Goal: Information Seeking & Learning: Learn about a topic

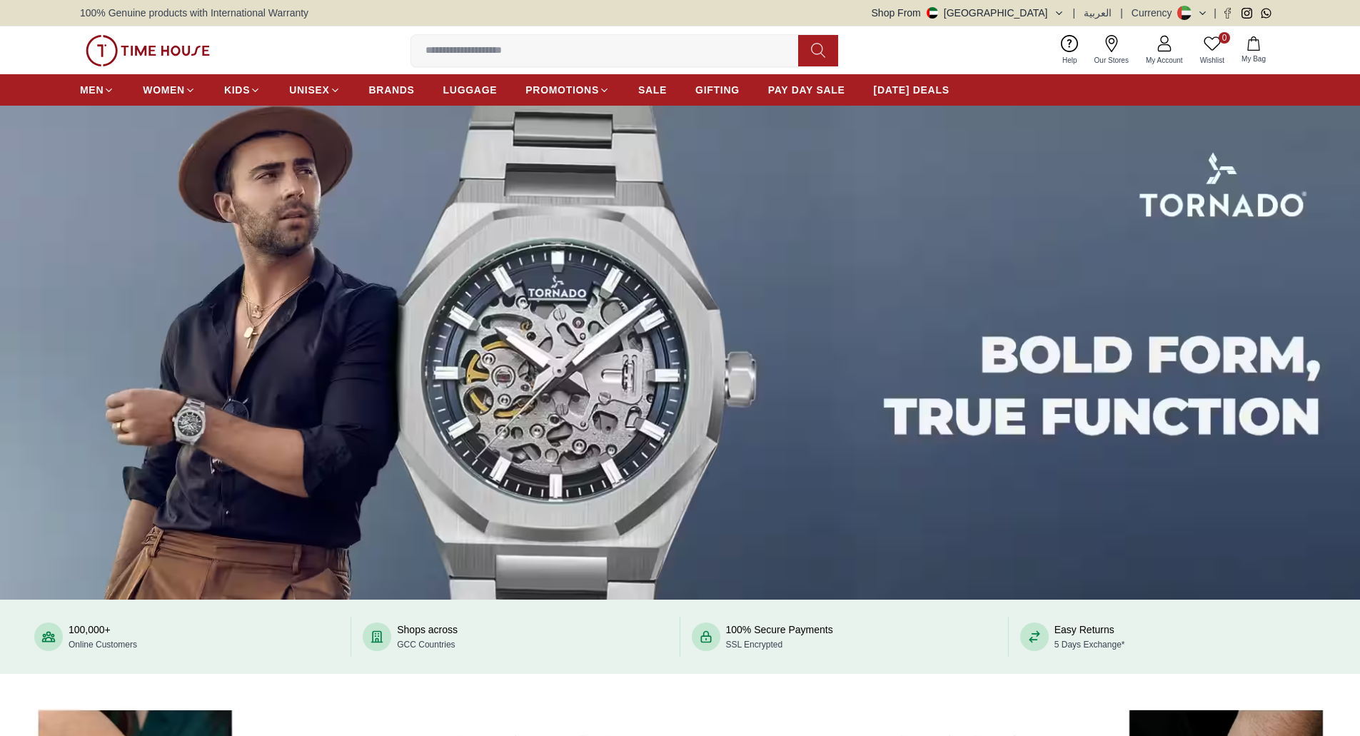
scroll to position [610, 0]
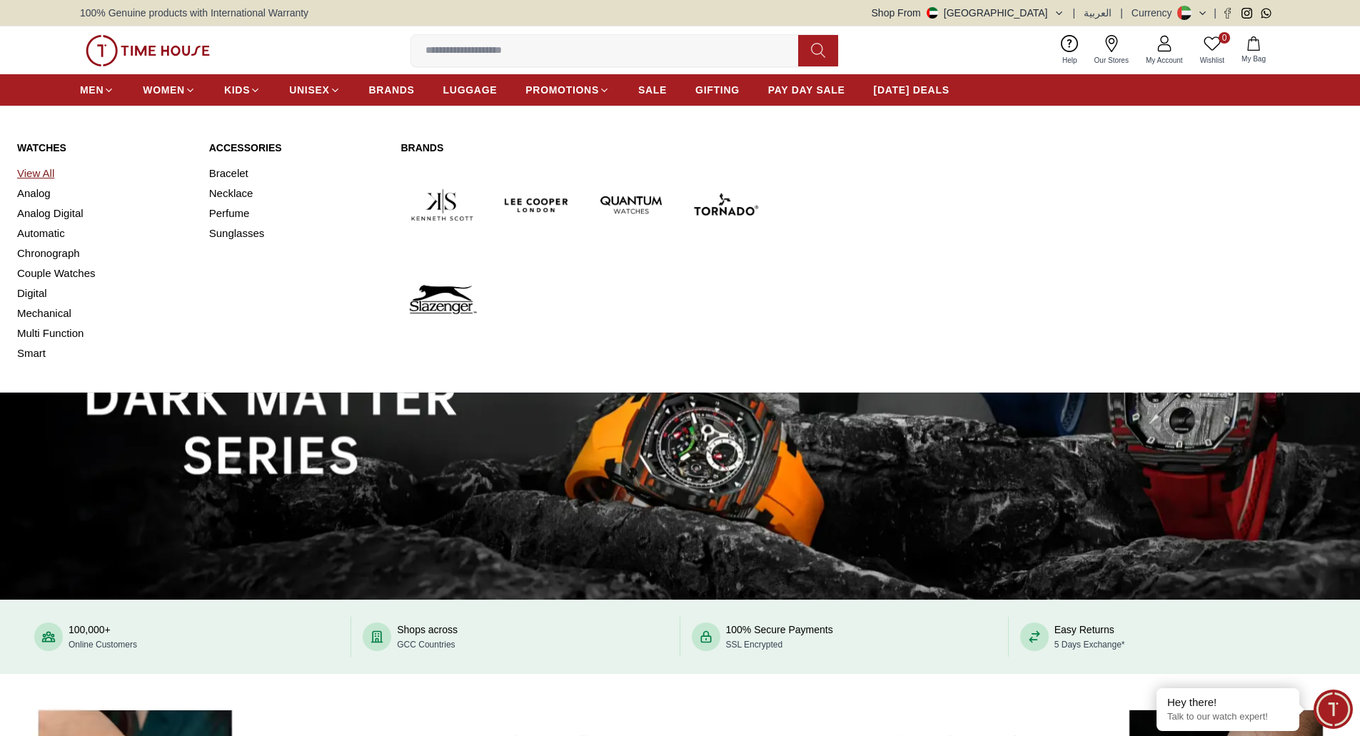
click at [46, 177] on link "View All" at bounding box center [104, 174] width 175 height 20
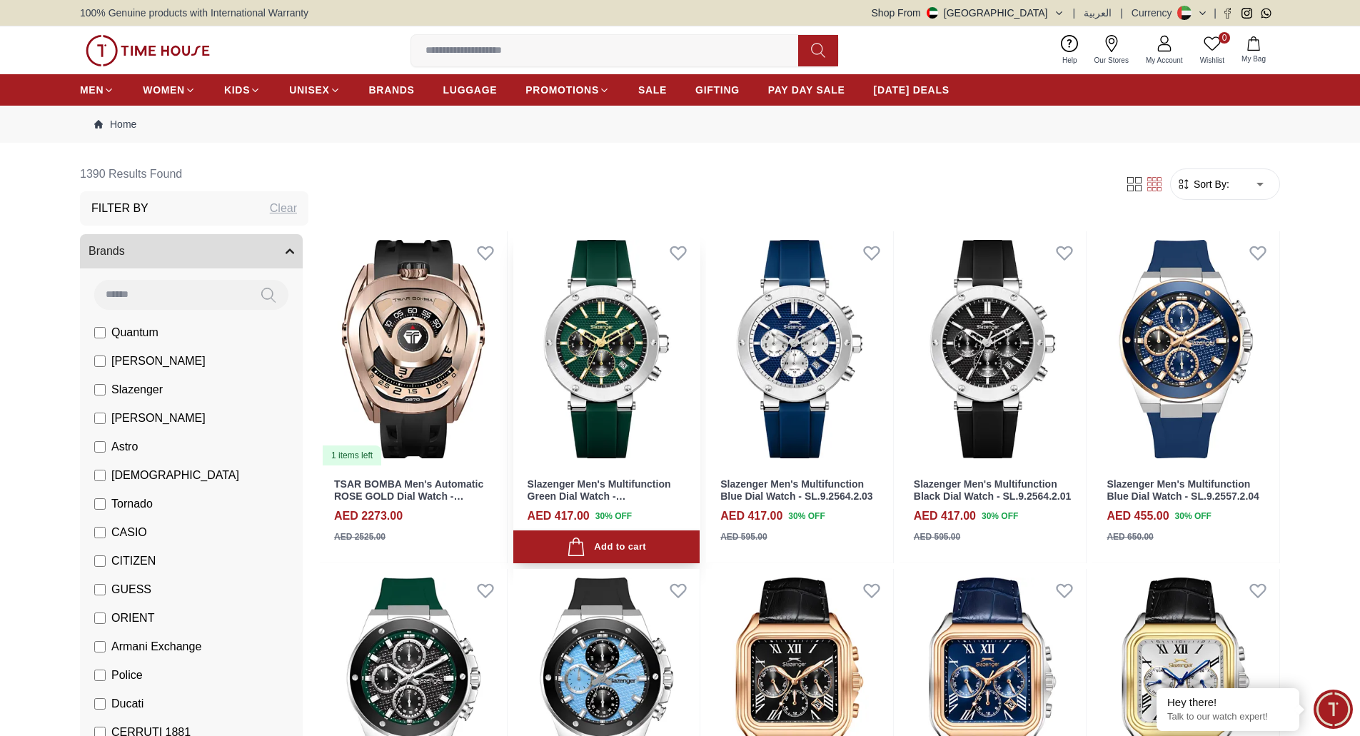
click at [618, 347] on img at bounding box center [606, 349] width 187 height 236
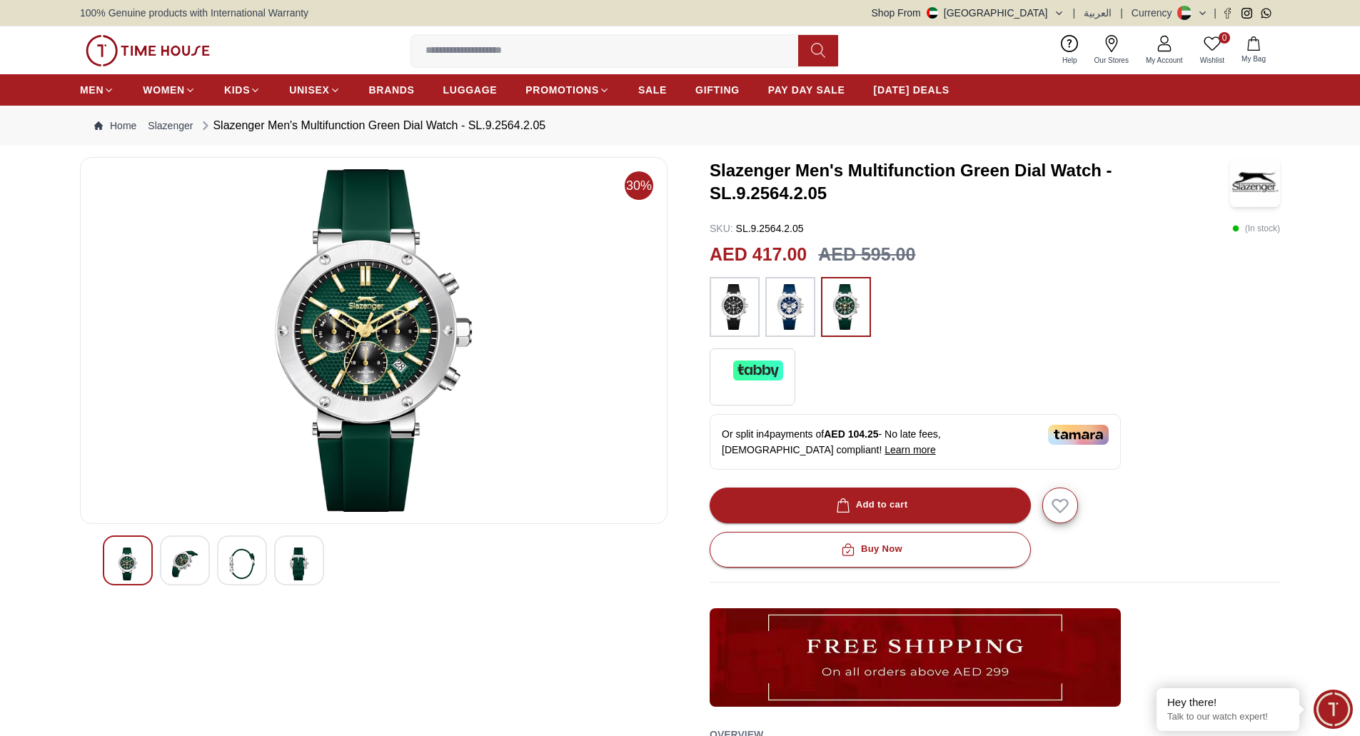
click at [322, 378] on img at bounding box center [373, 340] width 563 height 343
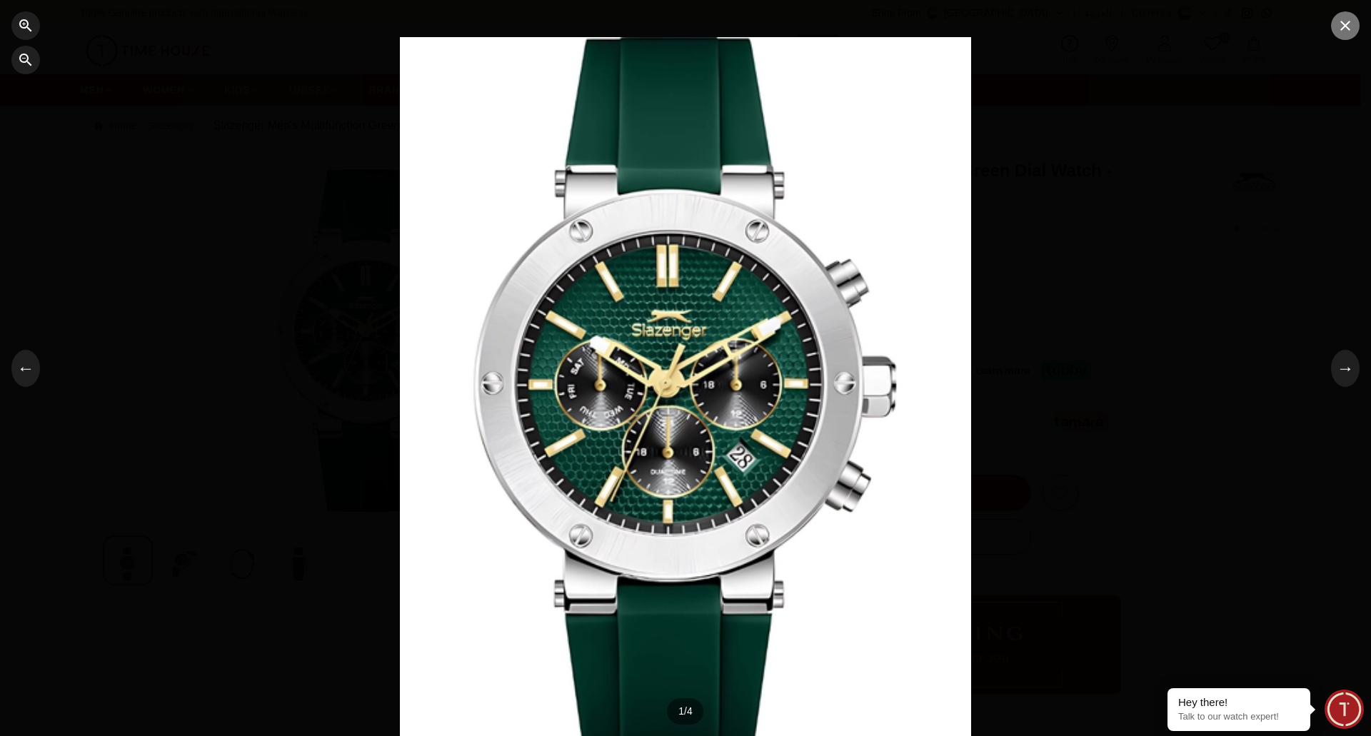
click at [1347, 27] on icon "button" at bounding box center [1345, 26] width 10 height 10
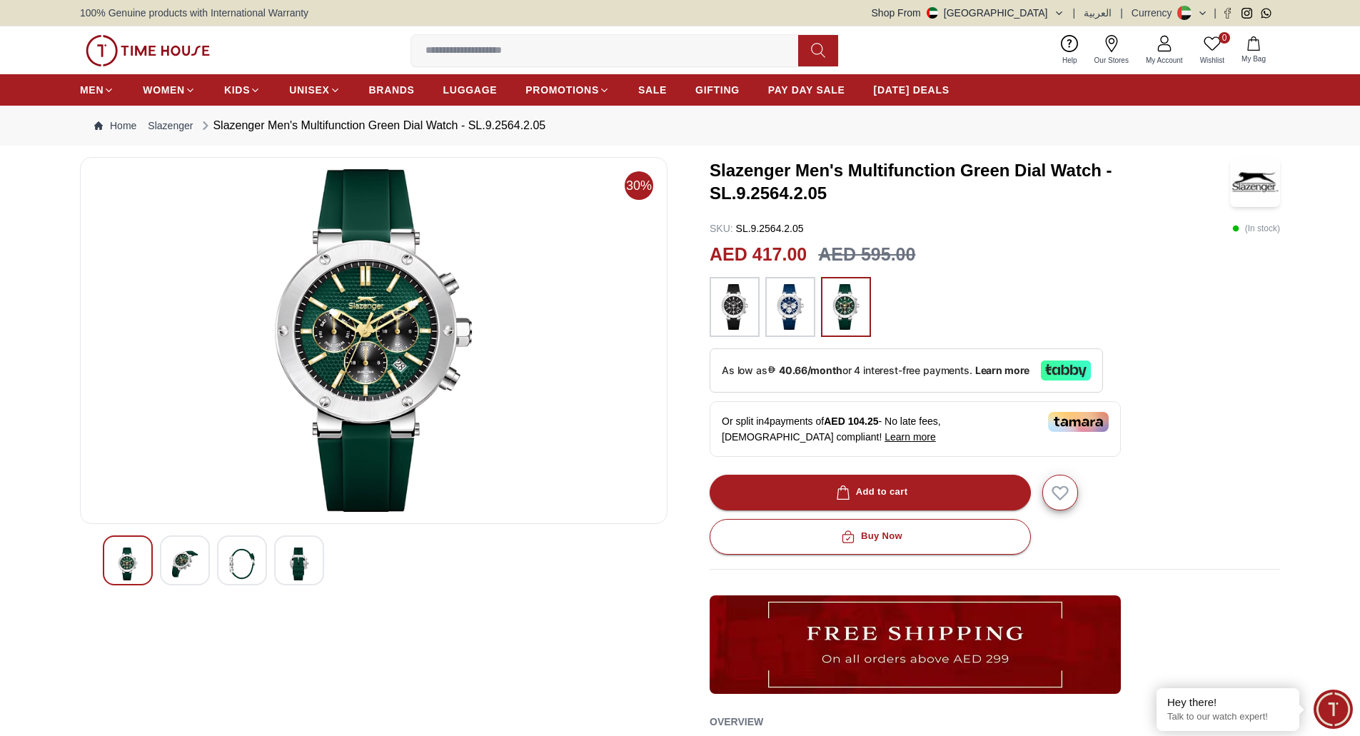
click at [453, 374] on img at bounding box center [373, 340] width 563 height 343
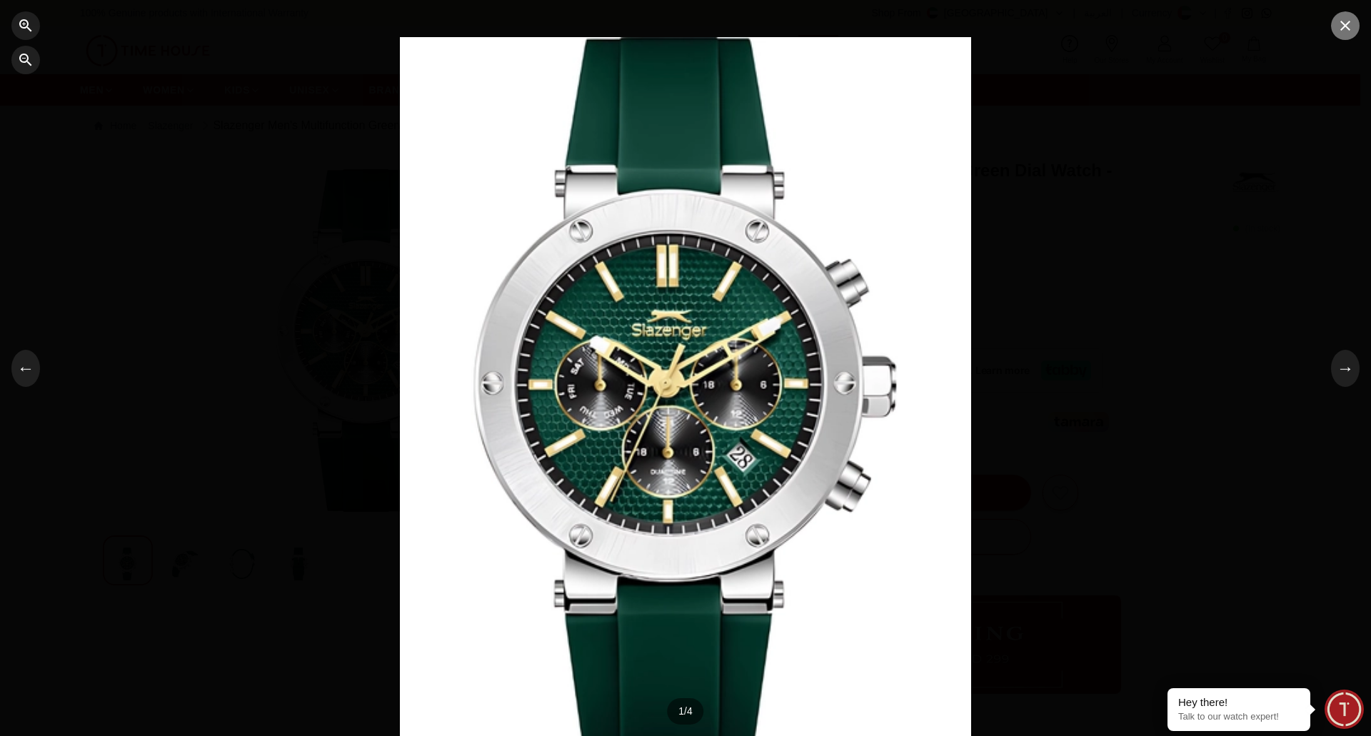
click at [1347, 26] on icon "button" at bounding box center [1345, 26] width 10 height 10
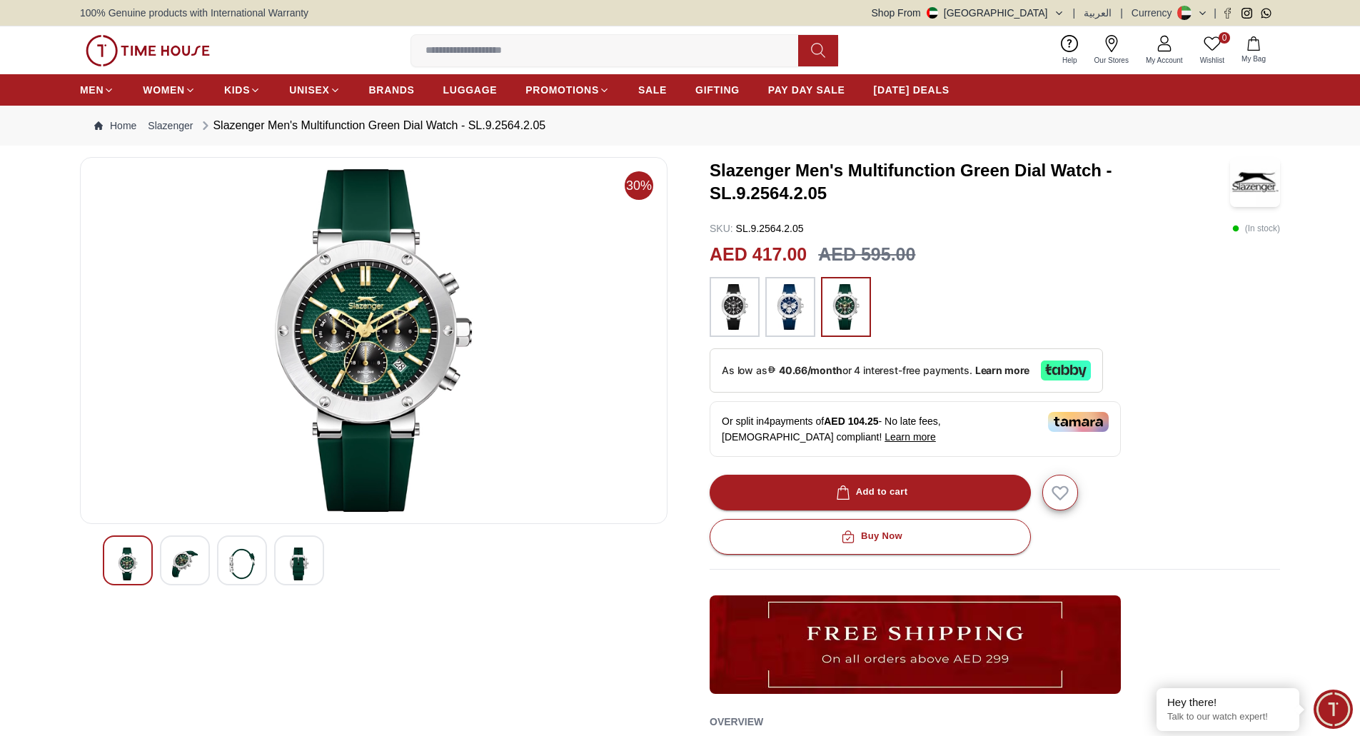
click at [185, 553] on img at bounding box center [185, 564] width 26 height 33
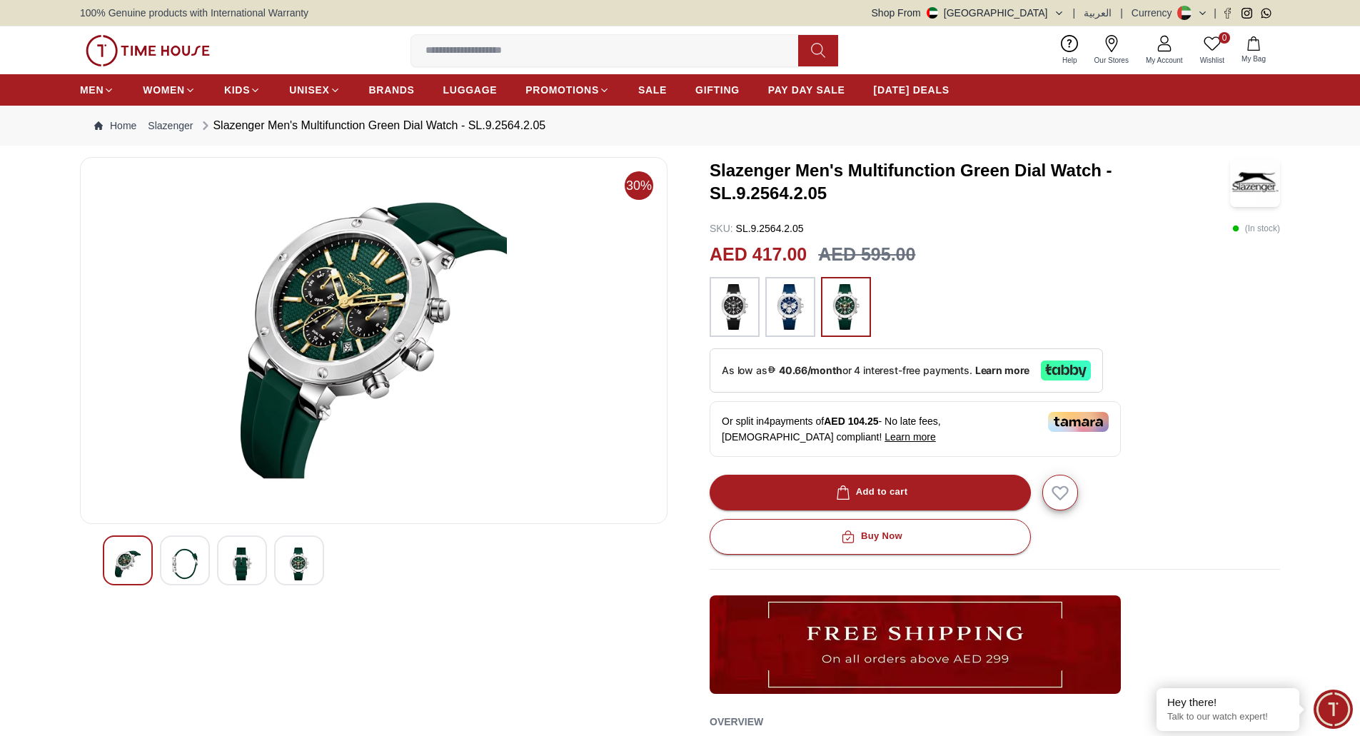
click at [251, 553] on img at bounding box center [242, 564] width 26 height 33
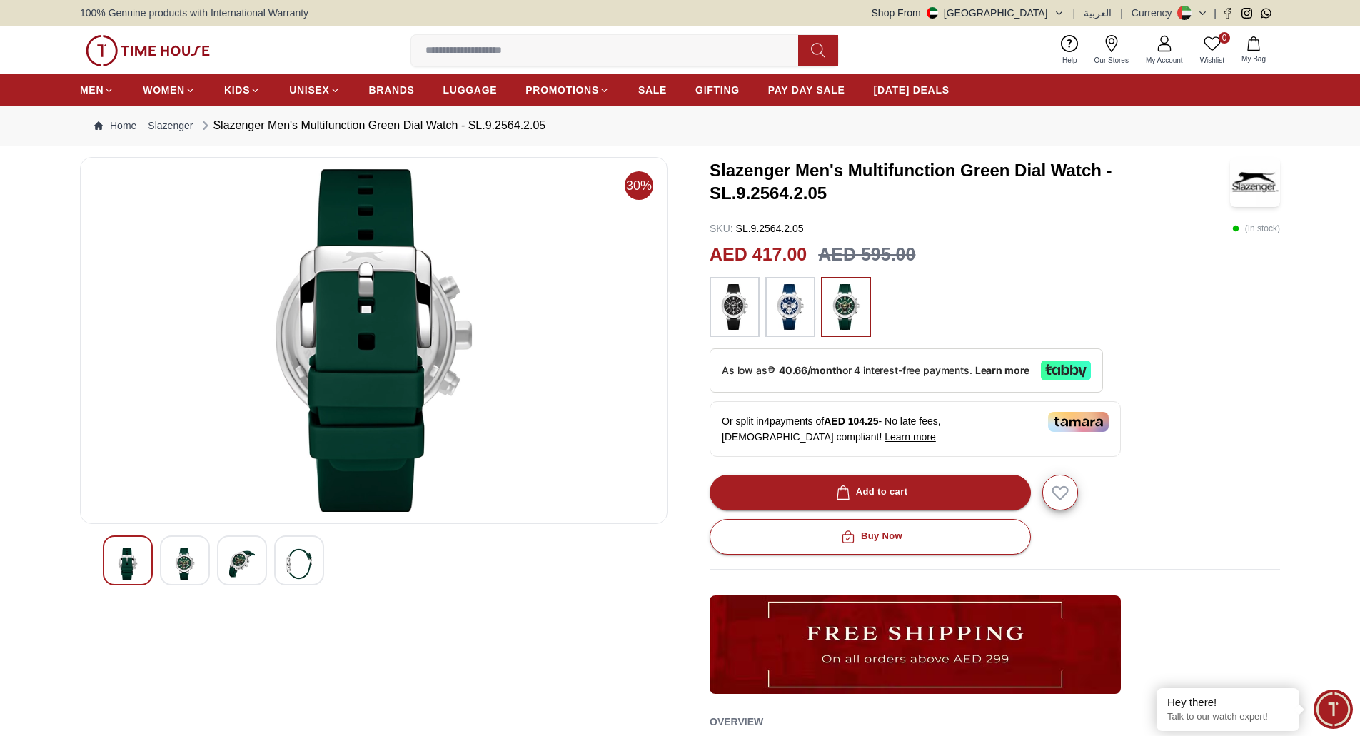
click at [368, 309] on img at bounding box center [373, 340] width 563 height 343
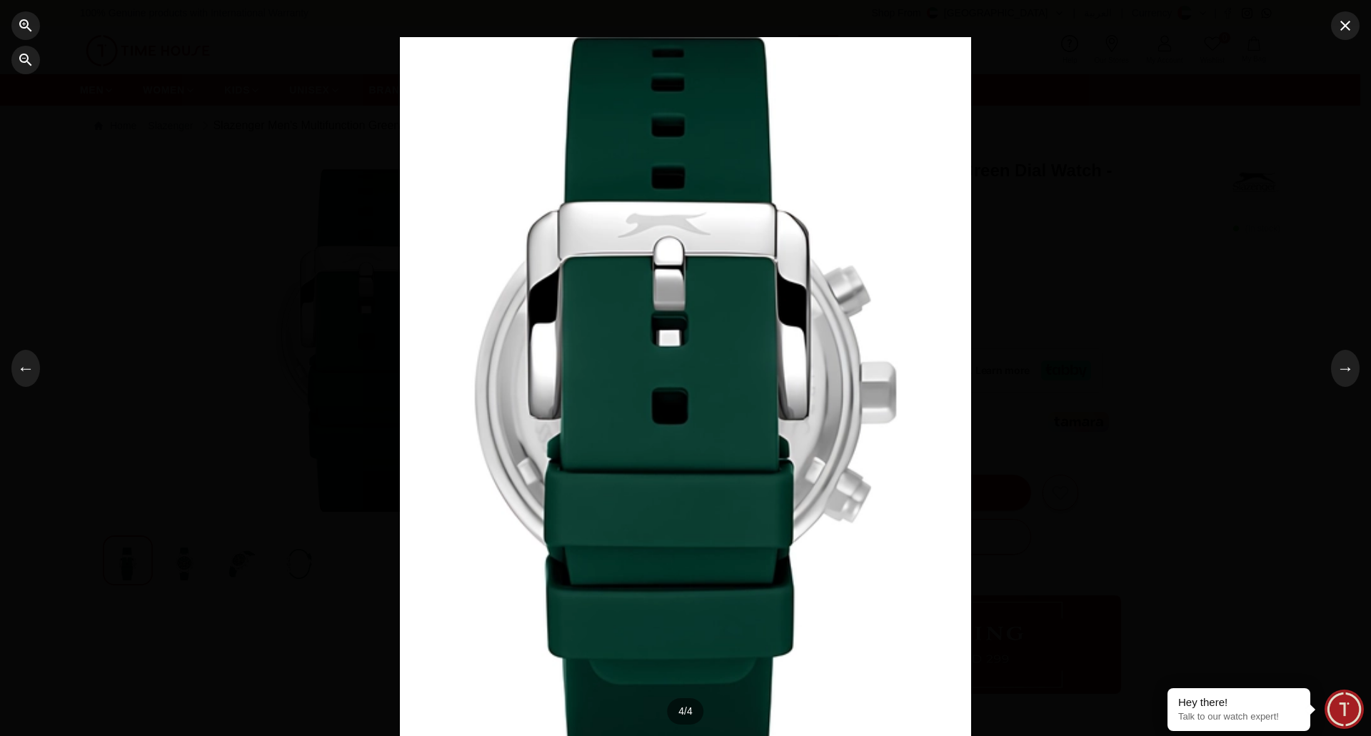
drag, startPoint x: 571, startPoint y: 276, endPoint x: 523, endPoint y: 302, distance: 54.6
click at [523, 302] on div at bounding box center [685, 368] width 571 height 663
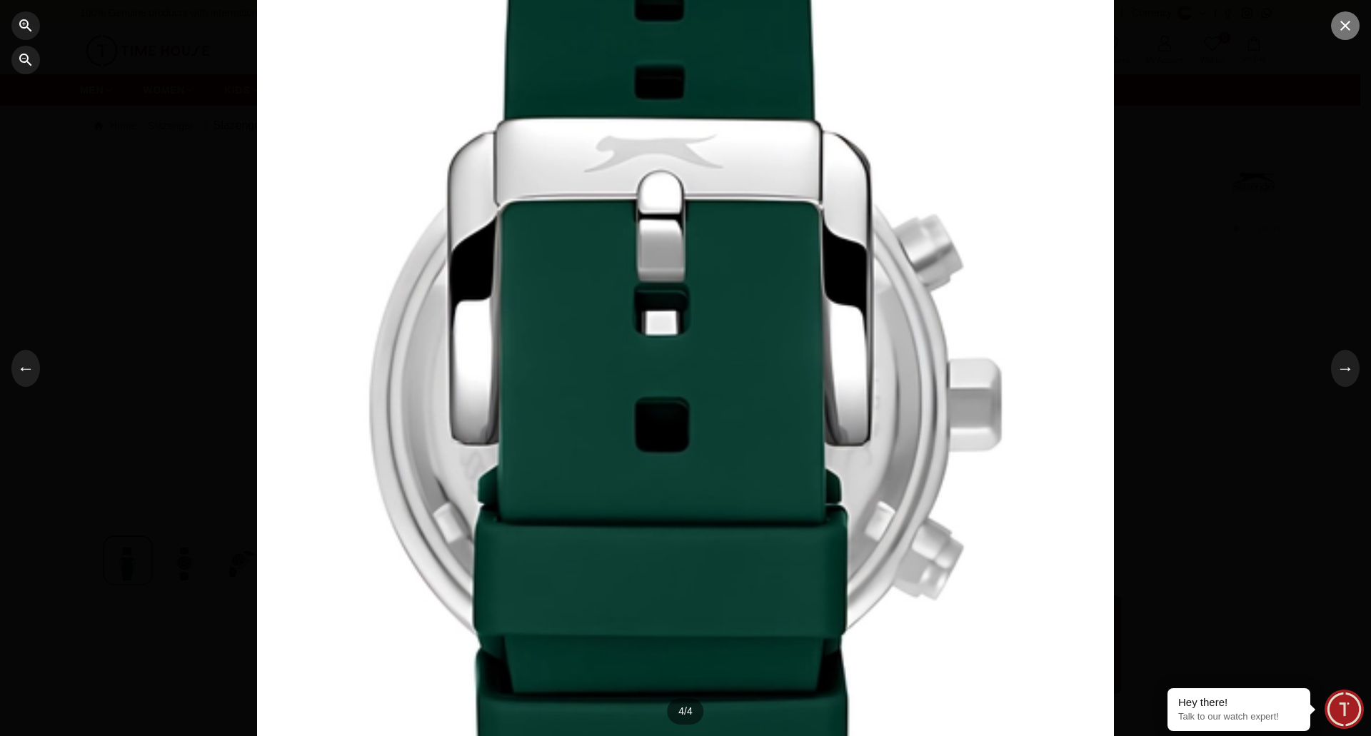
click at [1350, 33] on icon "button" at bounding box center [1345, 25] width 17 height 17
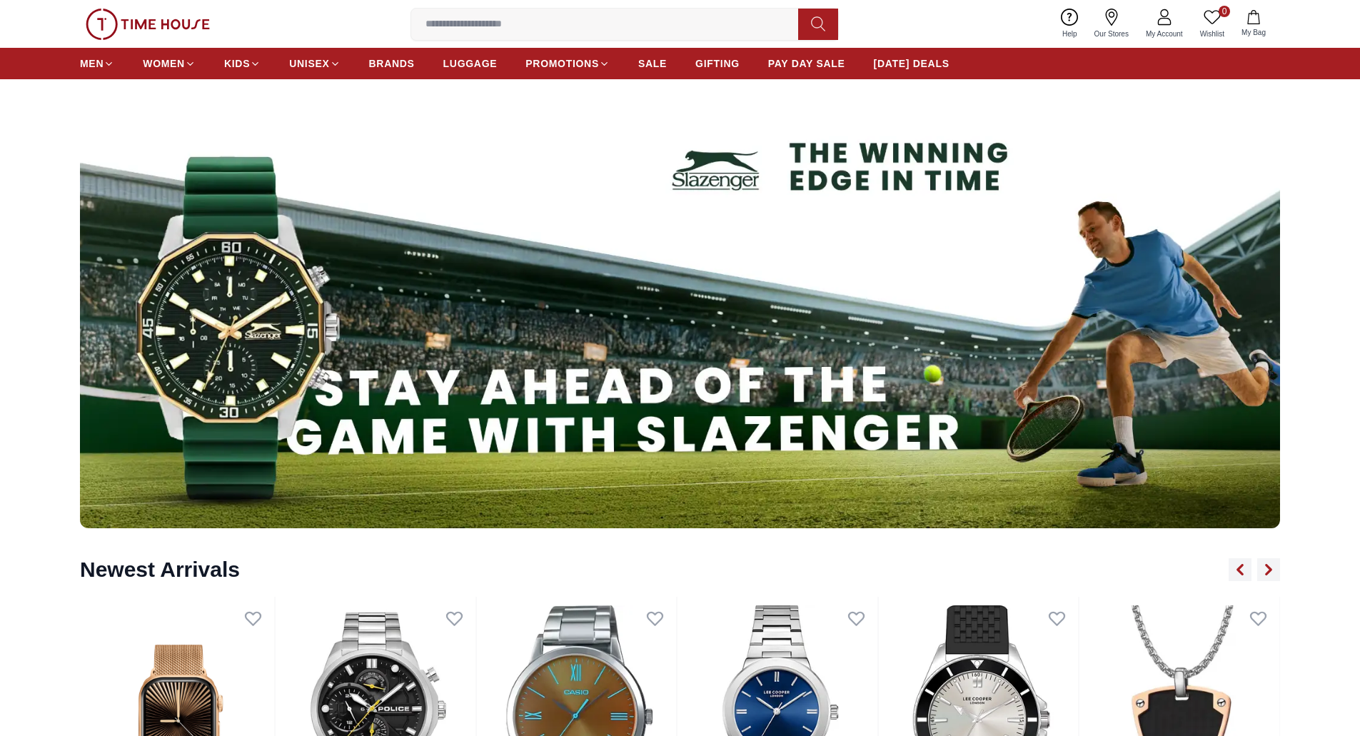
scroll to position [892, 0]
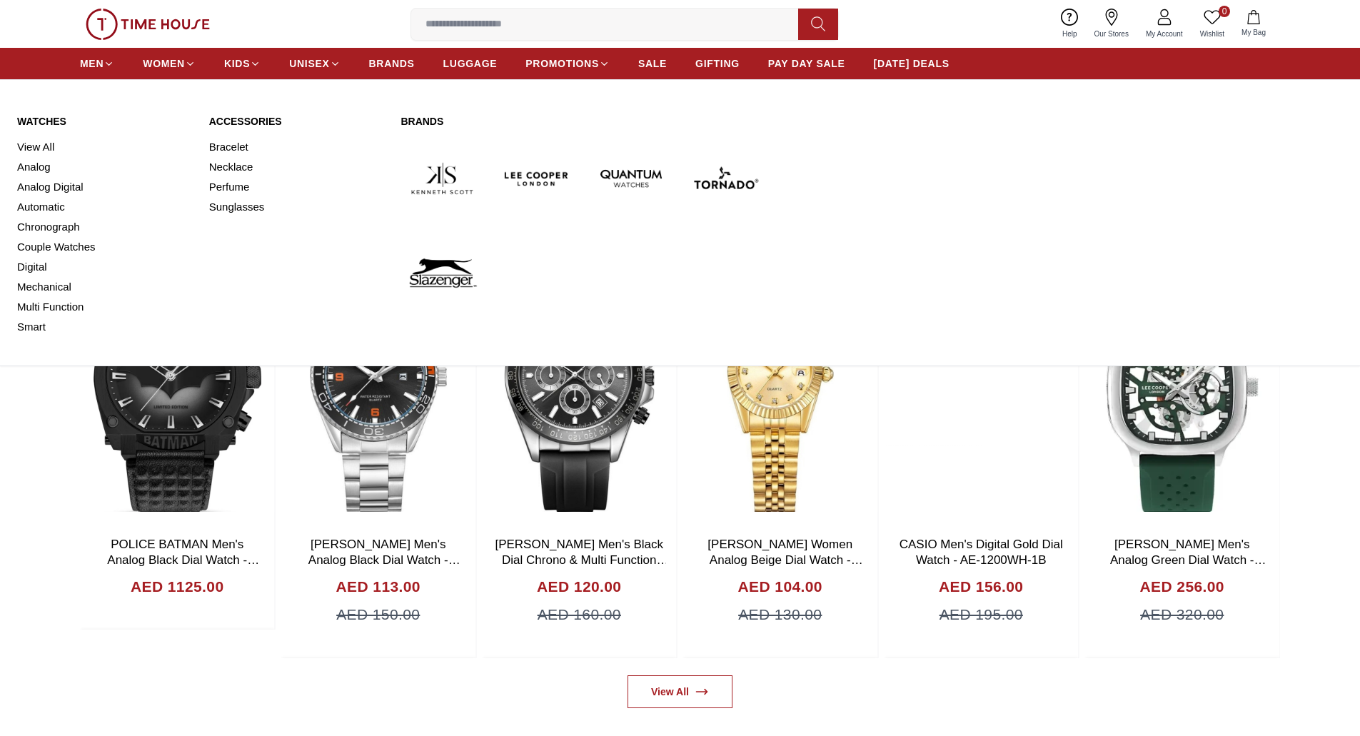
click at [49, 119] on link "Watches" at bounding box center [104, 121] width 175 height 14
